Goal: Find specific page/section: Find specific page/section

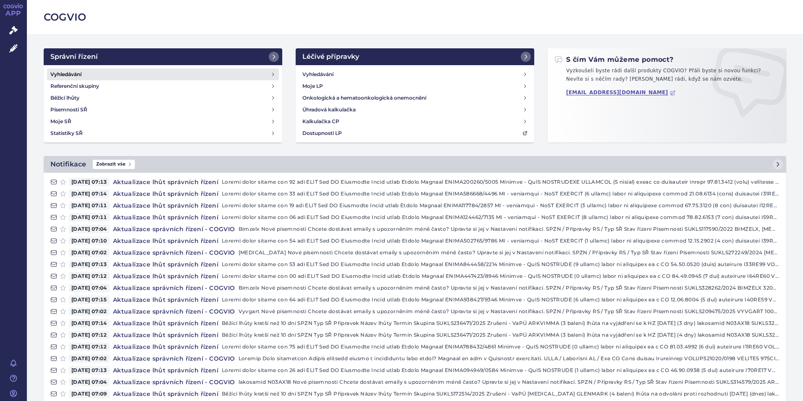
click at [72, 71] on h4 "Vyhledávání" at bounding box center [65, 74] width 31 height 8
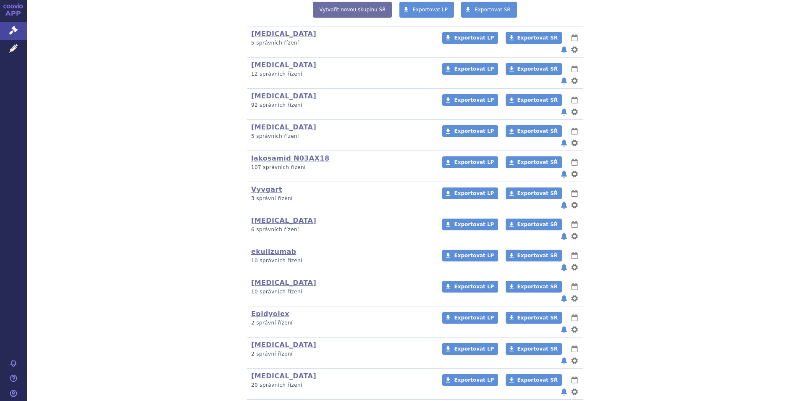
scroll to position [210, 0]
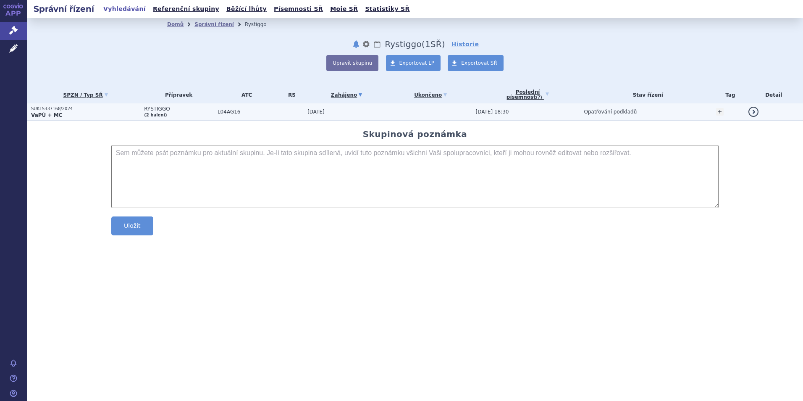
click at [43, 112] on strong "VaPÚ + MC" at bounding box center [46, 115] width 31 height 6
